Goal: Transaction & Acquisition: Book appointment/travel/reservation

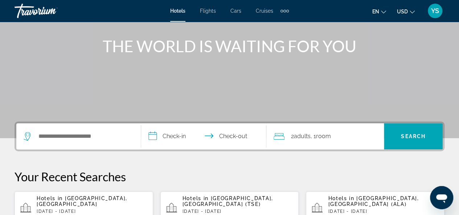
scroll to position [79, 0]
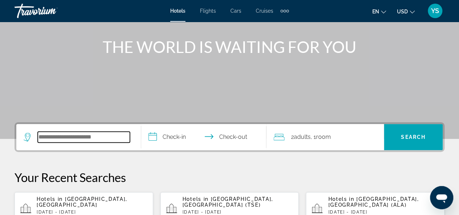
click at [103, 139] on input "Search widget" at bounding box center [84, 137] width 92 height 11
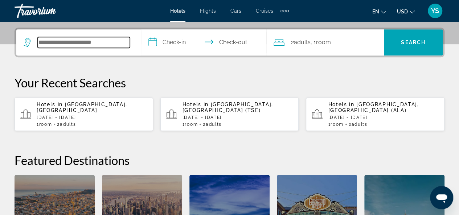
scroll to position [177, 0]
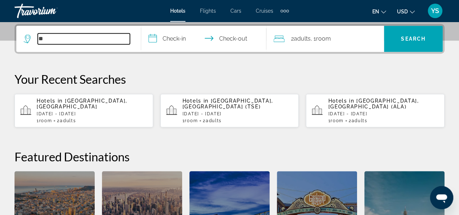
type input "*"
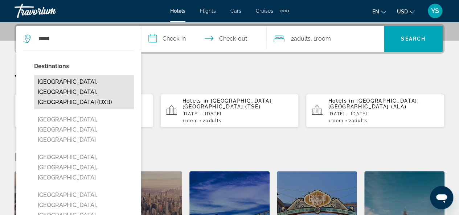
click at [90, 91] on button "[GEOGRAPHIC_DATA], [GEOGRAPHIC_DATA], [GEOGRAPHIC_DATA] (DXB)" at bounding box center [84, 92] width 100 height 34
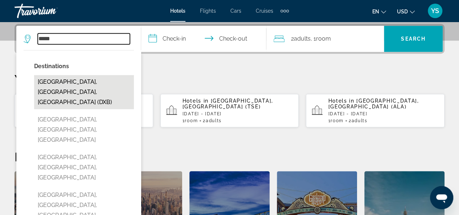
type input "**********"
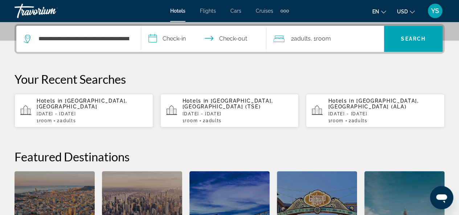
click at [176, 40] on input "**********" at bounding box center [205, 40] width 128 height 28
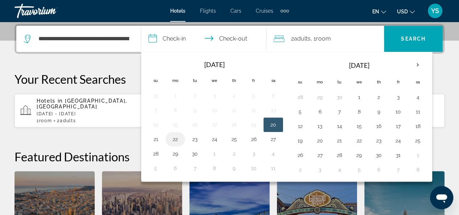
click at [175, 138] on button "22" at bounding box center [175, 139] width 12 height 10
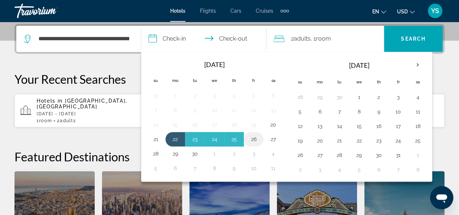
click at [251, 139] on button "26" at bounding box center [254, 139] width 12 height 10
type input "**********"
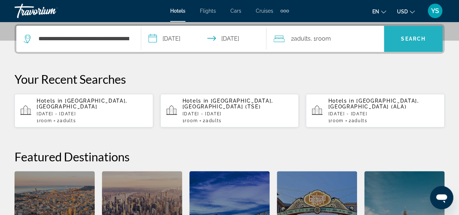
click at [393, 41] on span "Search widget" at bounding box center [413, 38] width 59 height 17
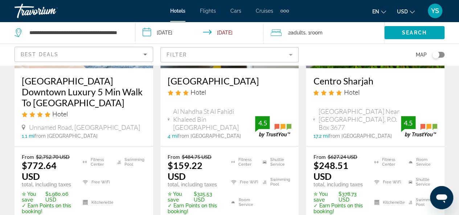
scroll to position [147, 0]
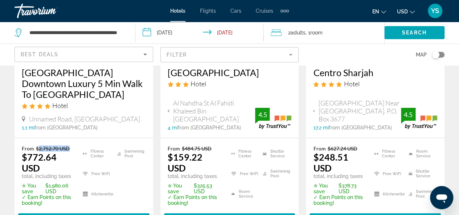
drag, startPoint x: 38, startPoint y: 148, endPoint x: 70, endPoint y: 144, distance: 32.5
click at [70, 144] on div "From $2,752.70 USD $772.64 USD total, including taxes ✮ You save $1,980.06 USD …" at bounding box center [84, 185] width 139 height 95
drag, startPoint x: 22, startPoint y: 157, endPoint x: 42, endPoint y: 158, distance: 20.0
click at [42, 158] on ins "$772.64 USD" at bounding box center [39, 163] width 35 height 22
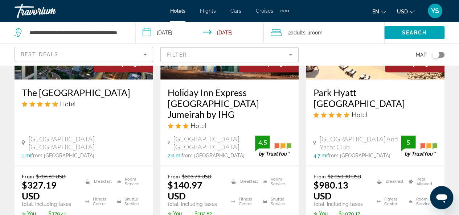
scroll to position [736, 0]
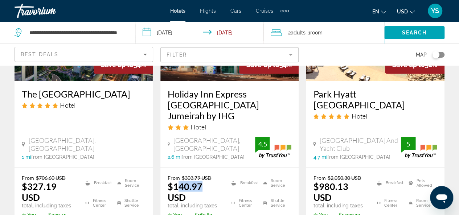
drag, startPoint x: 175, startPoint y: 158, endPoint x: 199, endPoint y: 157, distance: 24.3
click at [199, 181] on ins "$140.97 USD" at bounding box center [185, 192] width 35 height 22
click at [202, 181] on ins "$140.97 USD" at bounding box center [185, 192] width 35 height 22
drag, startPoint x: 167, startPoint y: 156, endPoint x: 199, endPoint y: 158, distance: 32.7
click at [199, 168] on div "From $303.79 USD $140.97 USD total, including taxes ✮ You save $162.82 USD ✓ Ea…" at bounding box center [229, 215] width 139 height 95
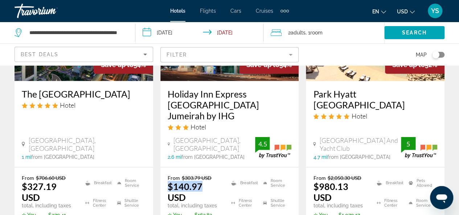
click at [286, 9] on div "Extra navigation items" at bounding box center [284, 10] width 8 height 11
